Goal: Task Accomplishment & Management: Use online tool/utility

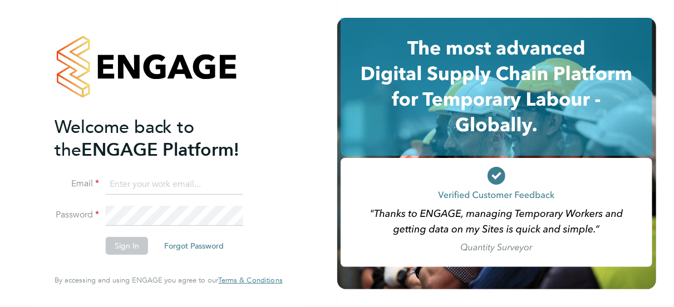
type input "adrian.iacob@cpplc.com"
click at [115, 249] on button "Sign In" at bounding box center [127, 246] width 42 height 18
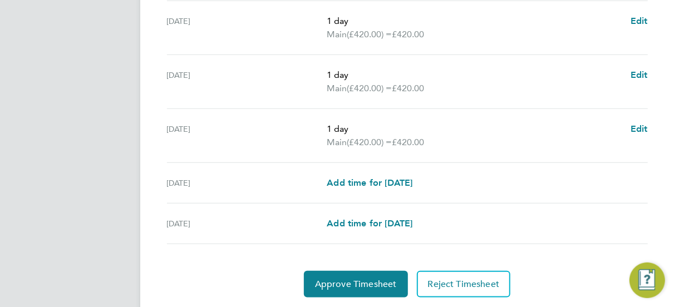
scroll to position [504, 0]
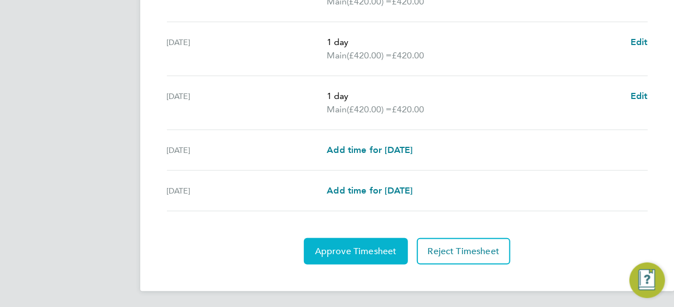
click at [337, 254] on button "Approve Timesheet" at bounding box center [356, 251] width 104 height 27
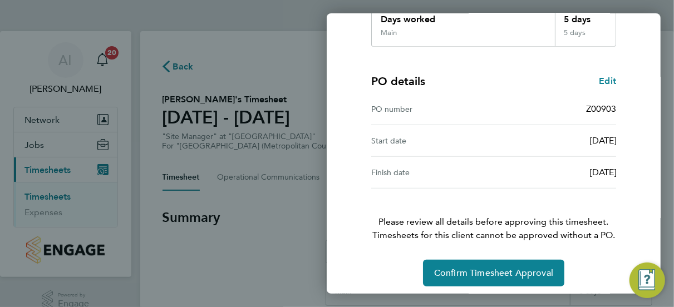
scroll to position [225, 0]
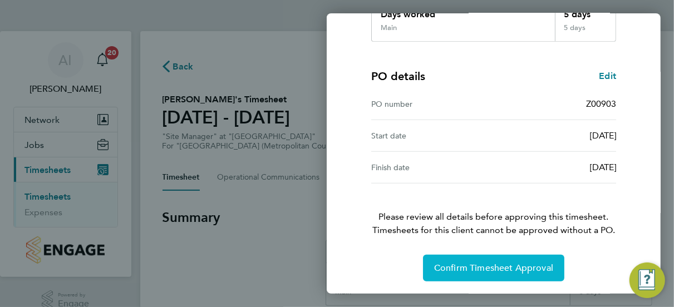
click at [500, 270] on span "Confirm Timesheet Approval" at bounding box center [493, 268] width 119 height 11
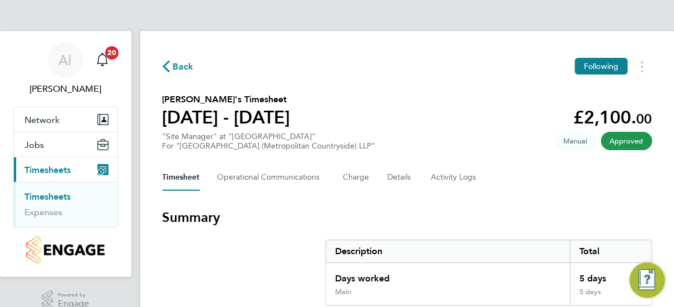
click at [48, 196] on link "Timesheets" at bounding box center [48, 196] width 46 height 11
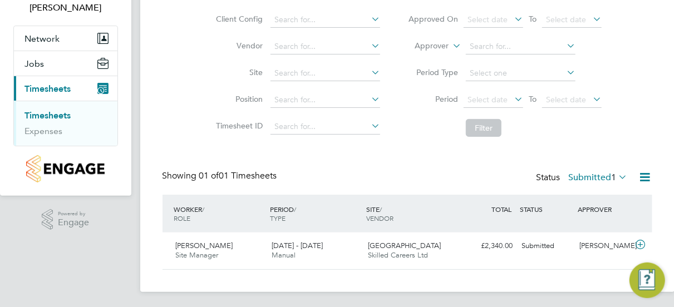
scroll to position [83, 0]
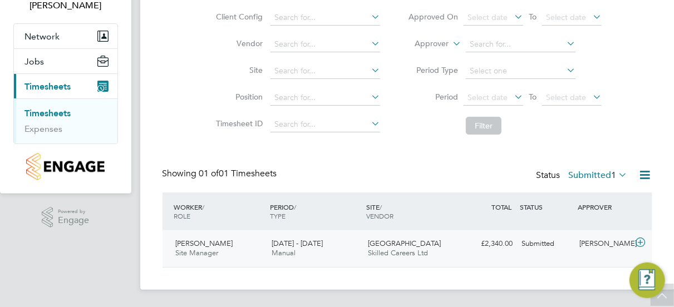
click at [644, 242] on icon at bounding box center [640, 242] width 14 height 9
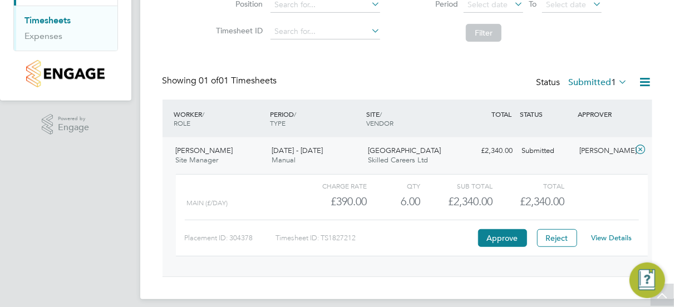
scroll to position [185, 0]
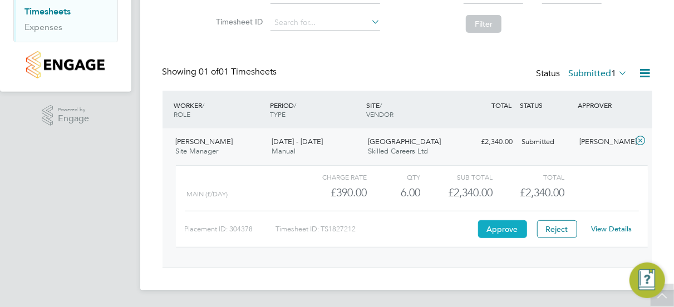
click at [511, 233] on button "Approve" at bounding box center [502, 229] width 49 height 18
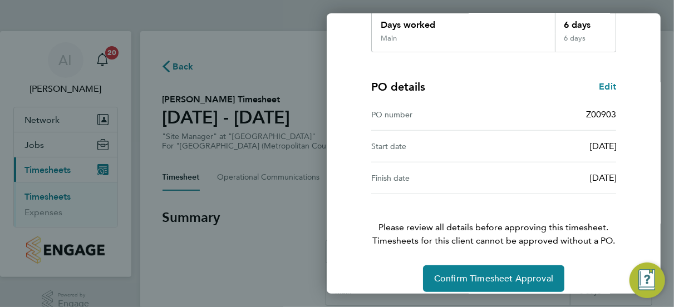
scroll to position [225, 0]
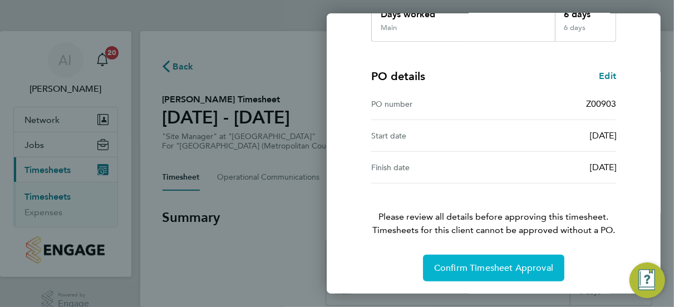
click at [498, 267] on span "Confirm Timesheet Approval" at bounding box center [493, 268] width 119 height 11
